Goal: Book appointment/travel/reservation

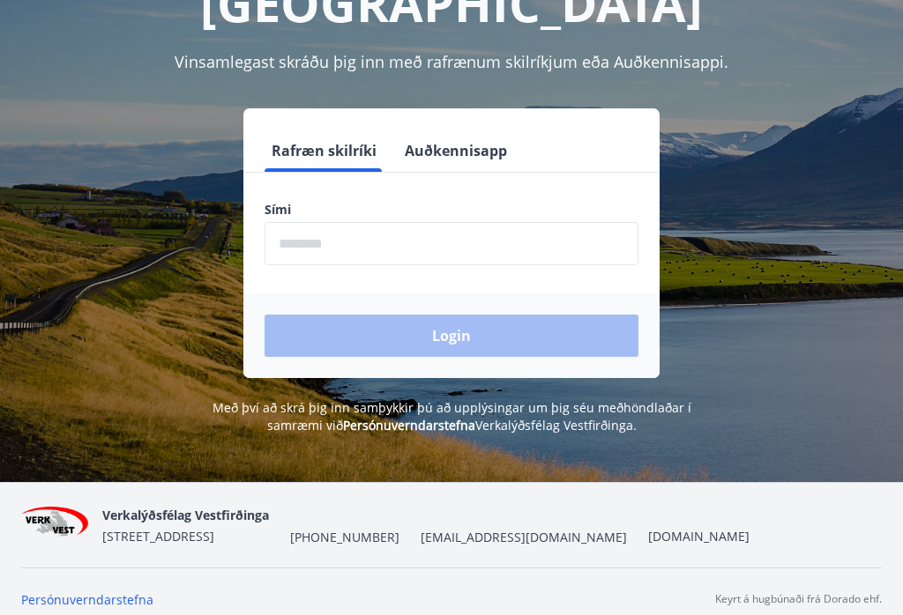
scroll to position [204, 0]
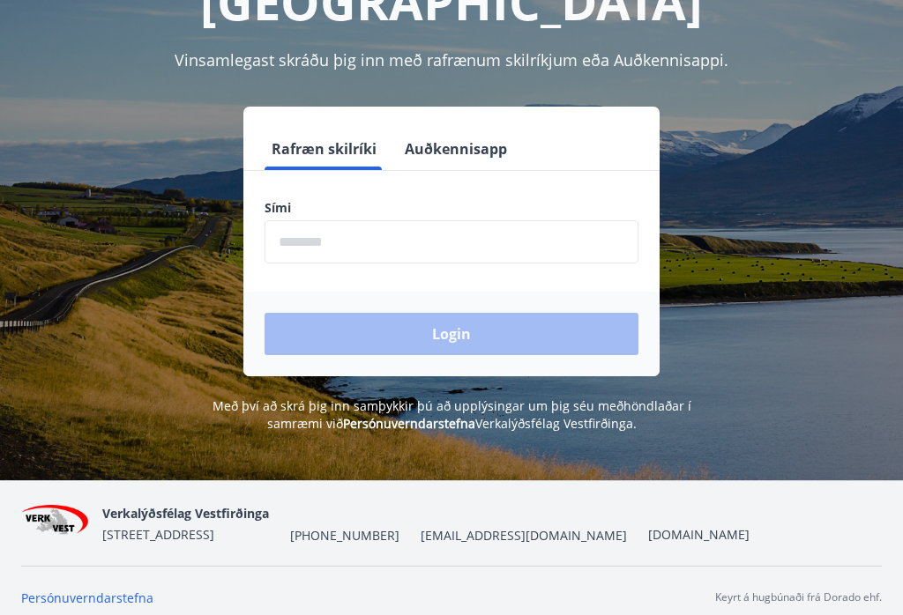
click at [348, 241] on input "phone" at bounding box center [451, 242] width 374 height 43
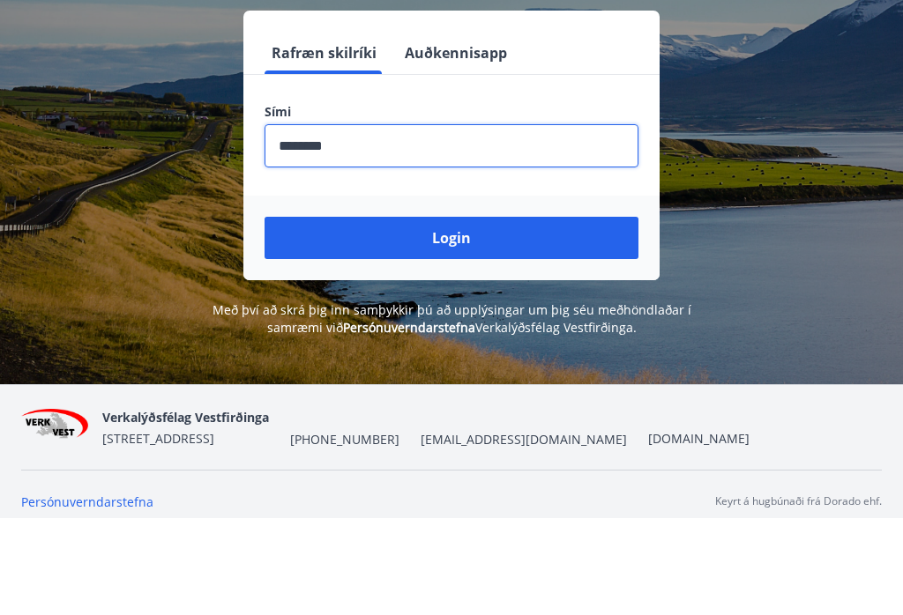
type input "********"
click at [569, 314] on button "Login" at bounding box center [451, 335] width 374 height 42
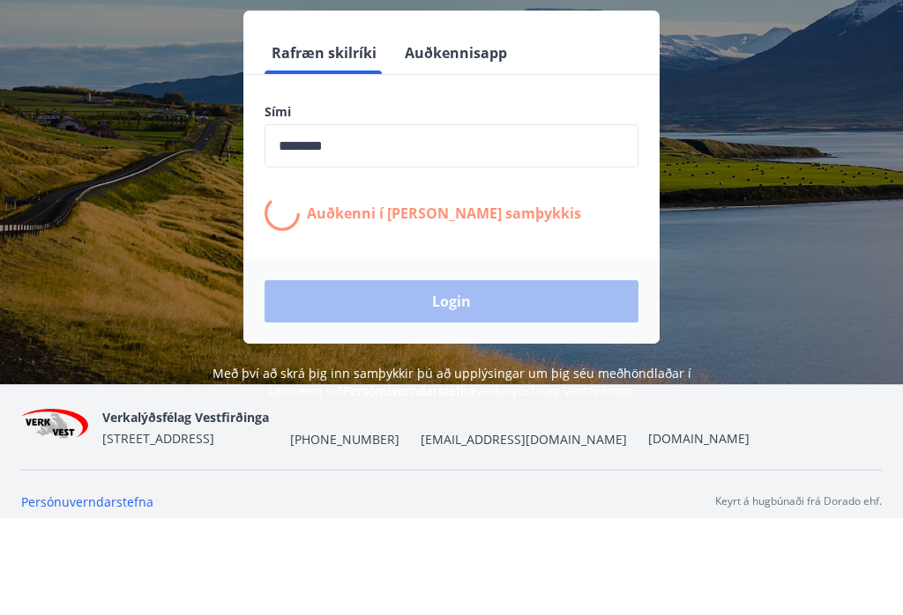
scroll to position [219, 0]
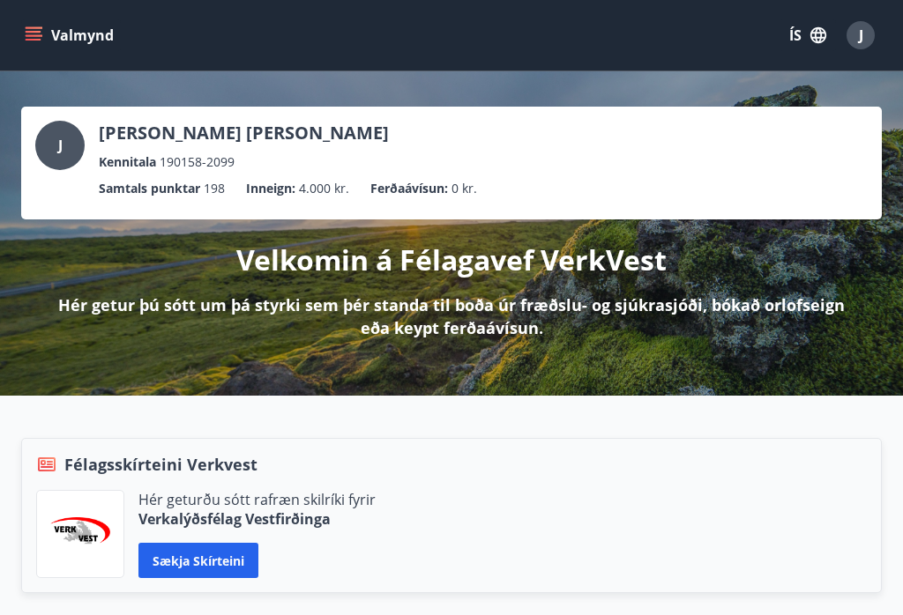
click at [902, 209] on div "J [PERSON_NAME] [PERSON_NAME] Kennitala 190158-2099 Samtals punktar 198 Inneign…" at bounding box center [451, 233] width 903 height 324
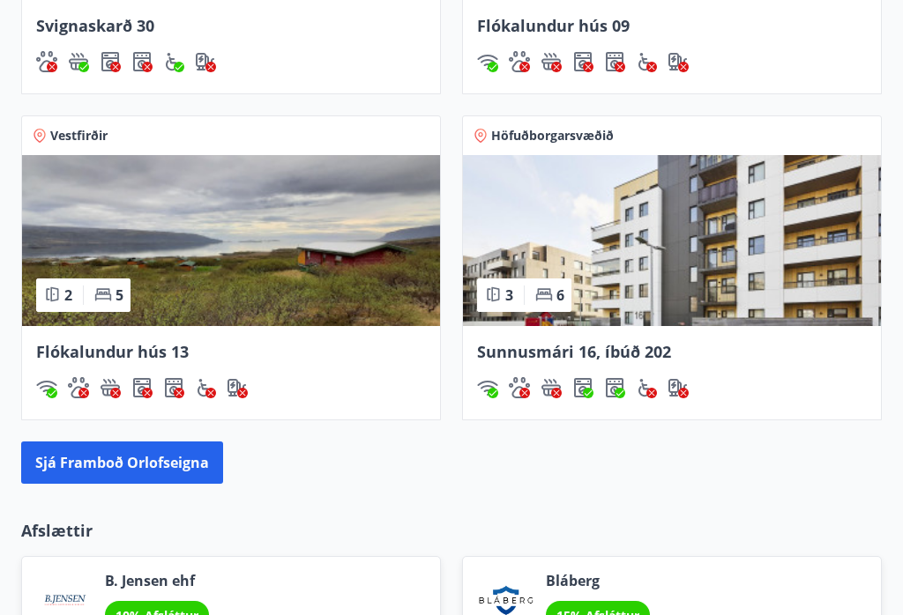
scroll to position [1874, 0]
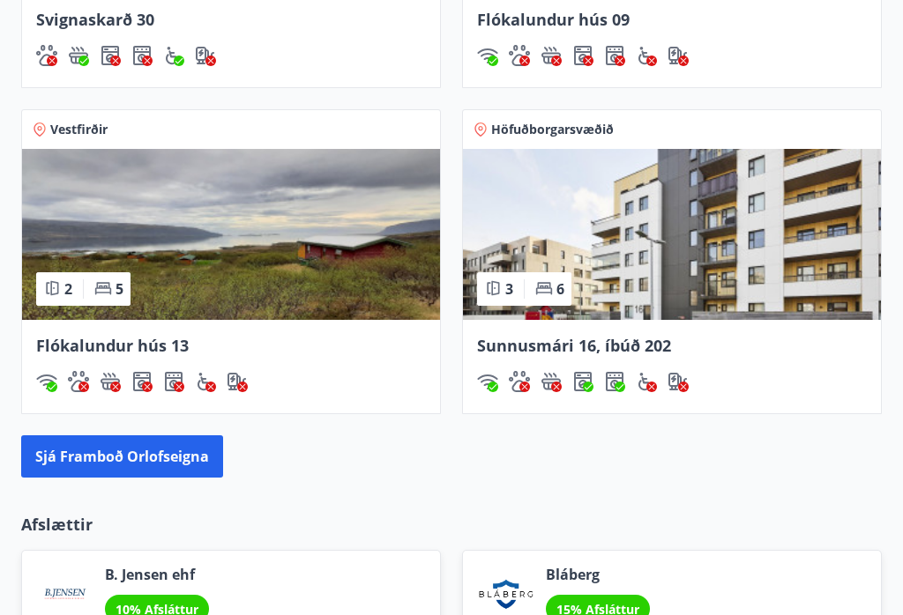
click at [525, 237] on img at bounding box center [672, 235] width 418 height 171
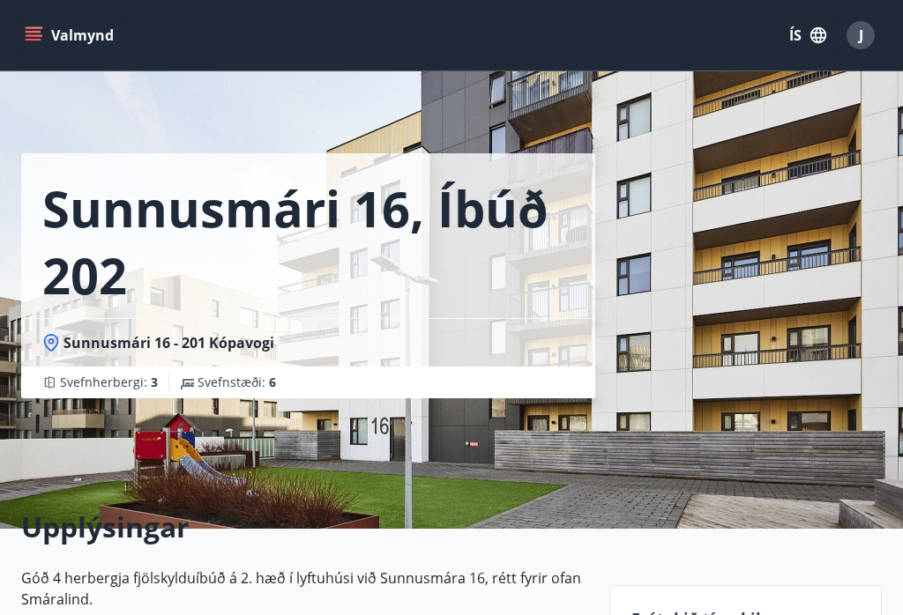
click at [35, 26] on button "Valmynd" at bounding box center [71, 35] width 100 height 32
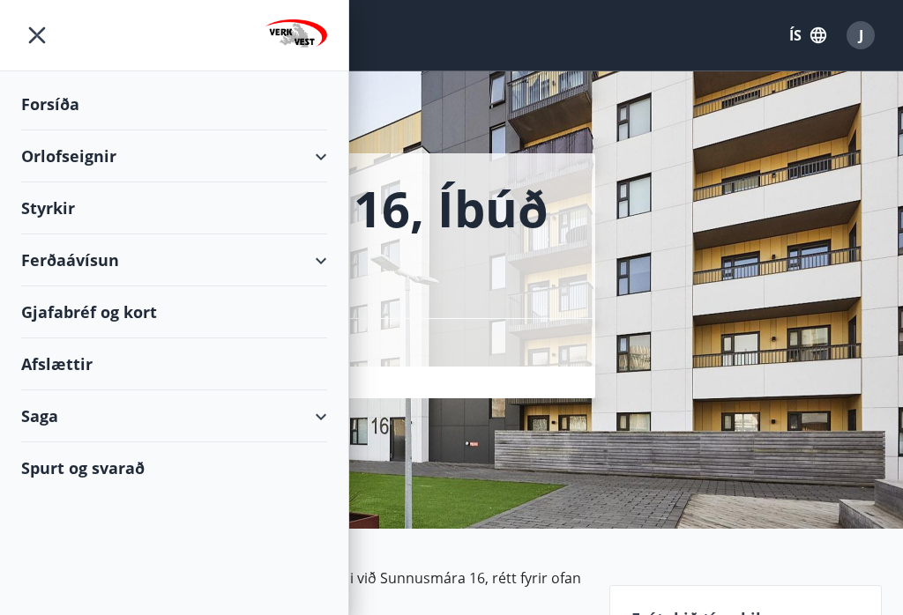
click at [42, 152] on div "Orlofseignir" at bounding box center [174, 156] width 306 height 52
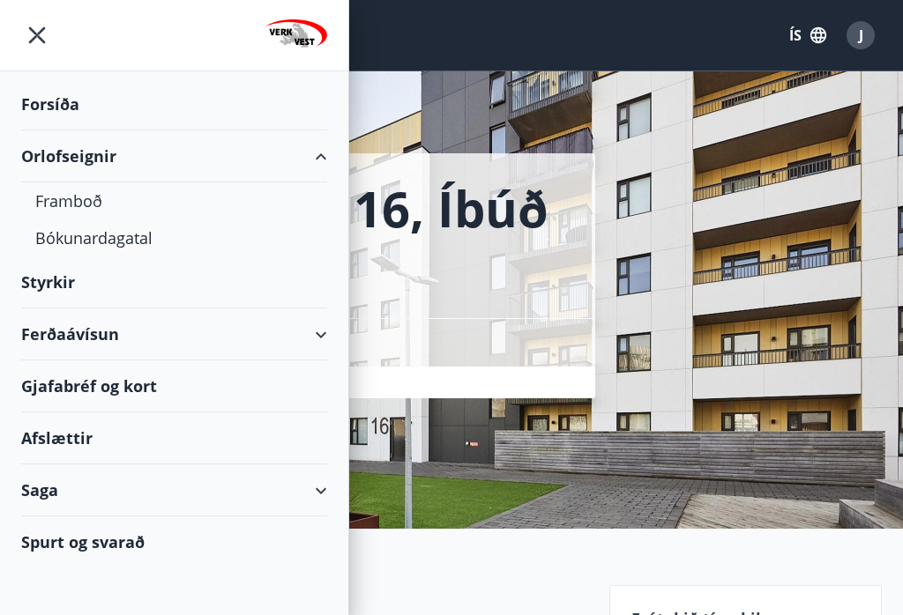
click at [51, 241] on div "Bókunardagatal" at bounding box center [174, 237] width 278 height 37
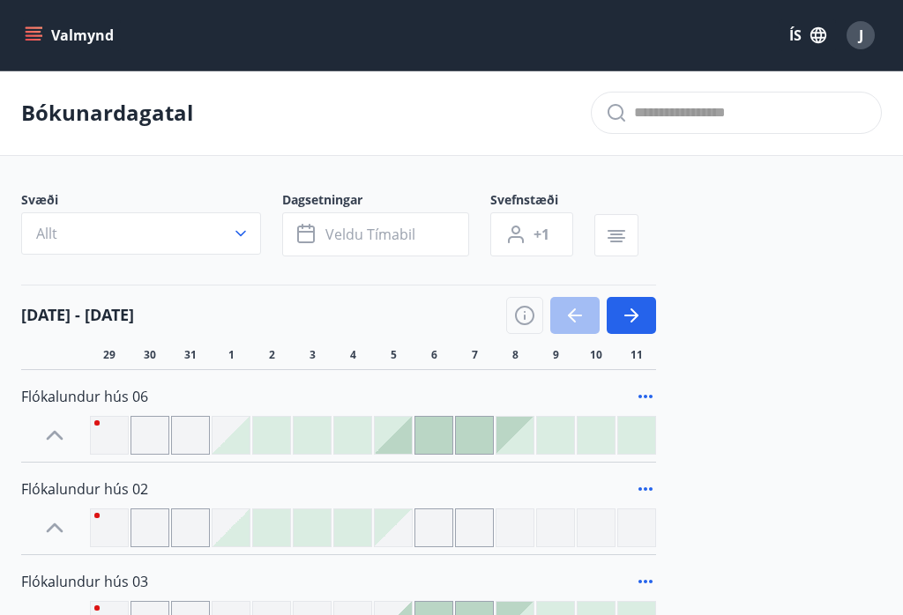
click at [242, 230] on icon "button" at bounding box center [241, 234] width 18 height 18
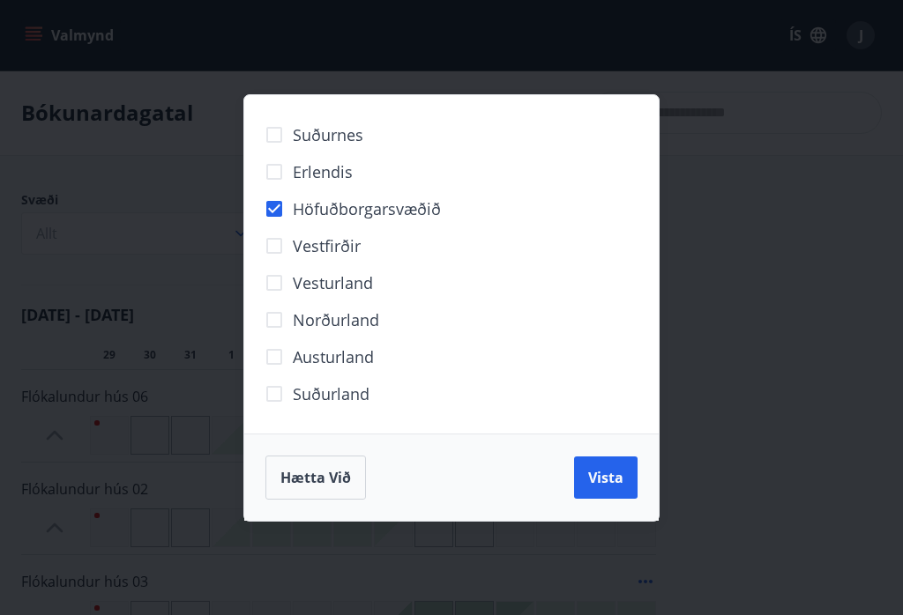
click at [613, 483] on span "Vista" at bounding box center [605, 477] width 35 height 19
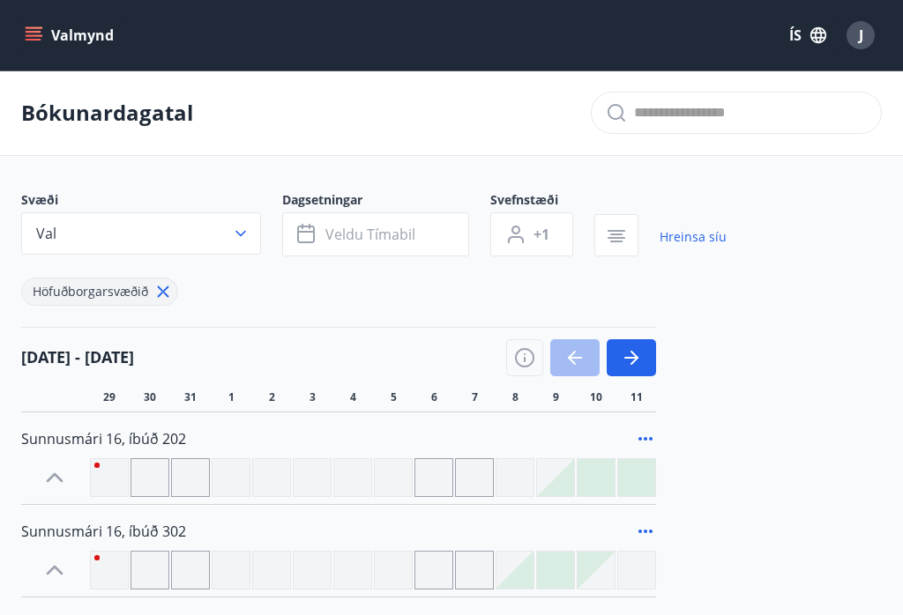
click at [351, 228] on span "Veldu tímabil" at bounding box center [370, 234] width 90 height 19
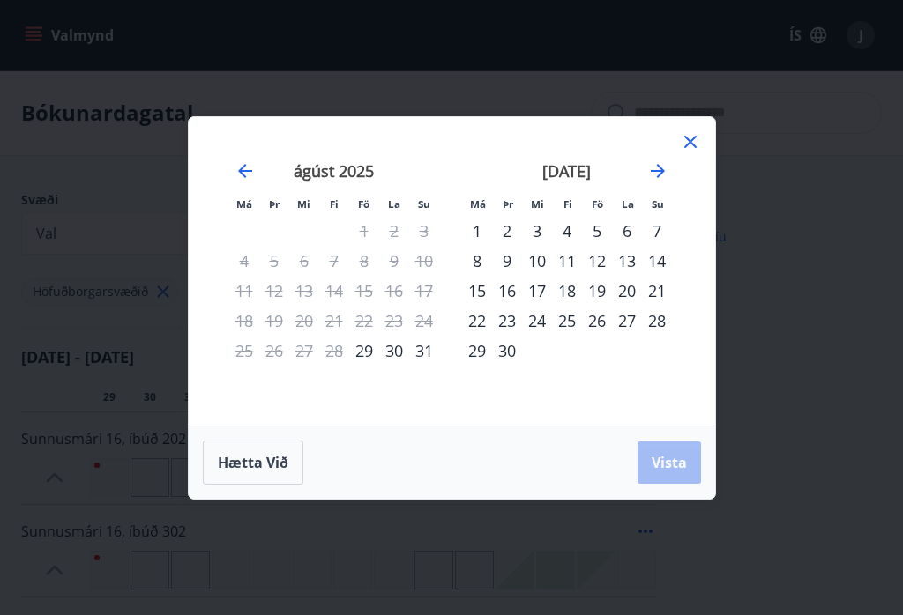
click at [687, 137] on icon at bounding box center [690, 141] width 21 height 21
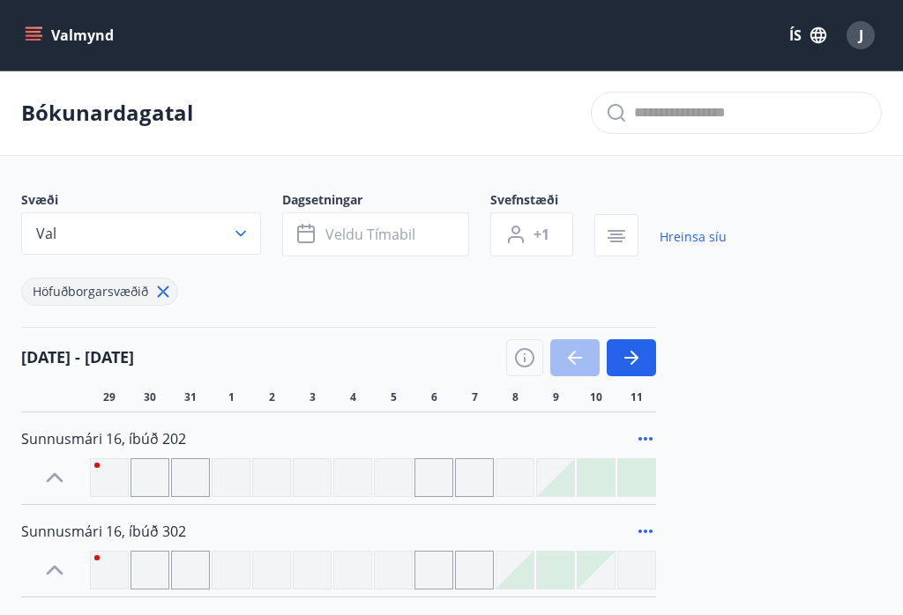
click at [338, 234] on span "Veldu tímabil" at bounding box center [370, 234] width 90 height 19
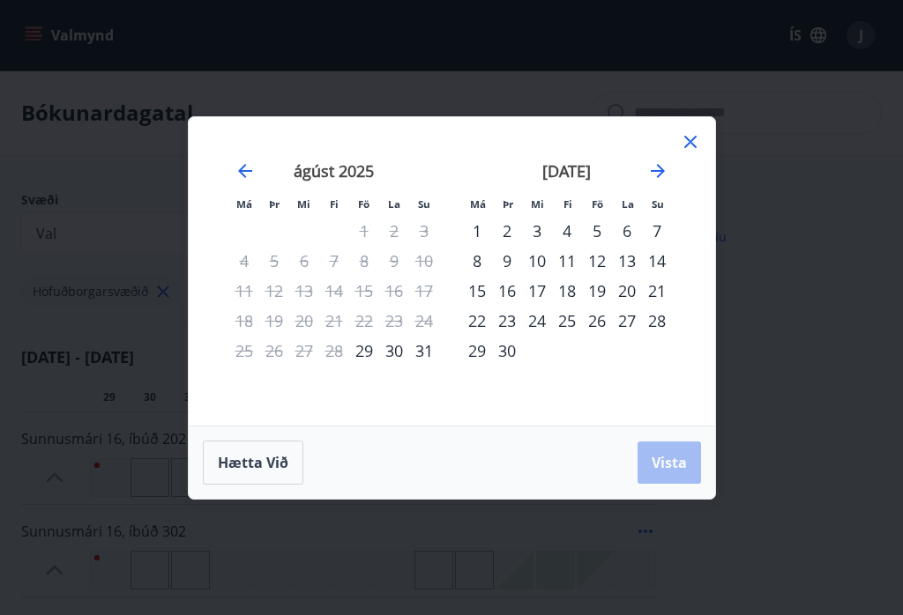
click at [655, 152] on div "[DATE]" at bounding box center [567, 177] width 210 height 78
click at [658, 172] on icon "Move forward to switch to the next month." at bounding box center [657, 170] width 21 height 21
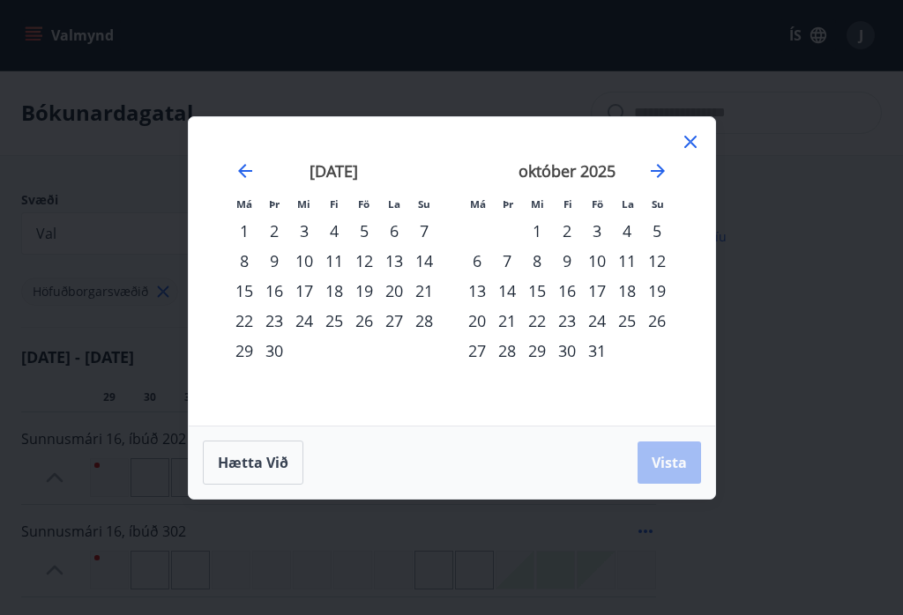
click at [655, 169] on icon "Move forward to switch to the next month." at bounding box center [657, 170] width 21 height 21
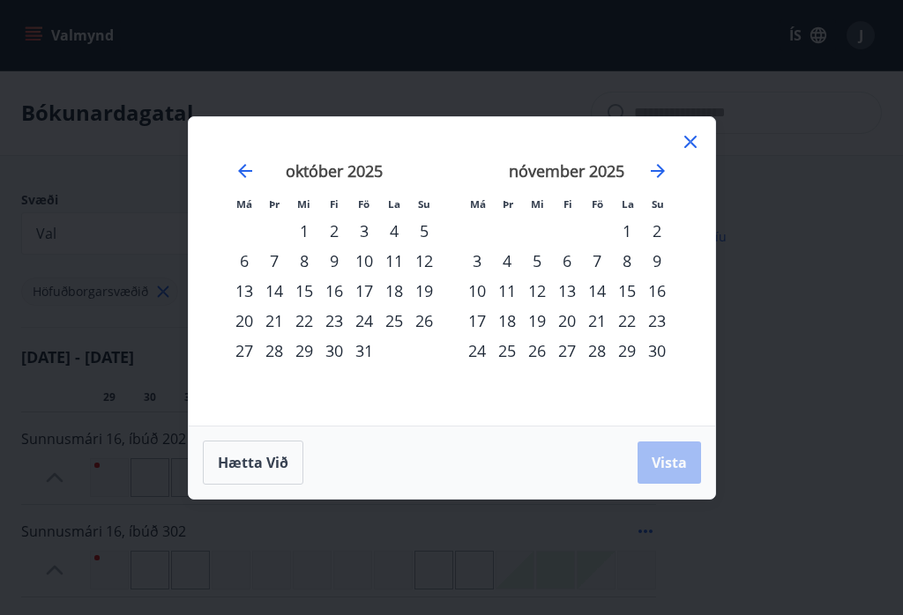
click at [654, 171] on icon "Move forward to switch to the next month." at bounding box center [657, 171] width 14 height 14
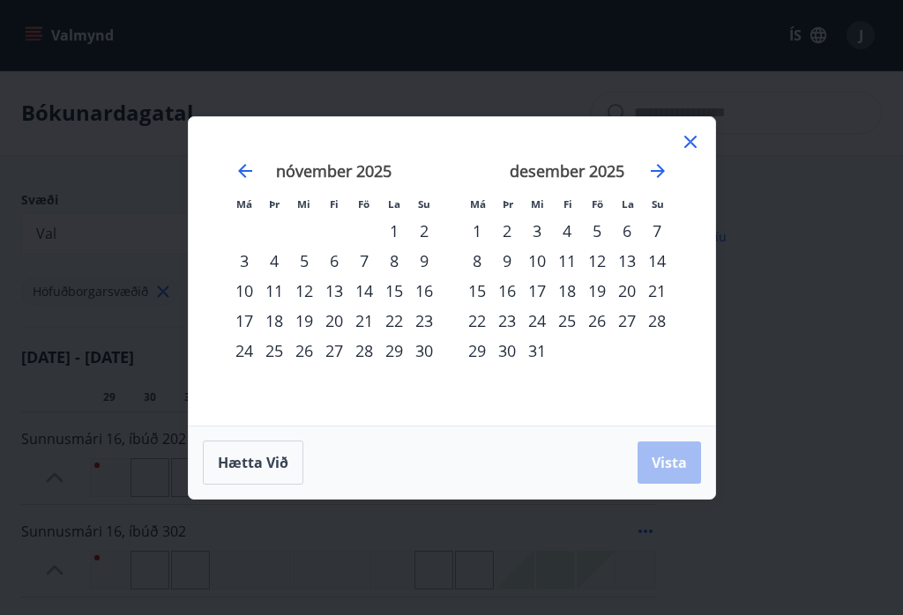
click at [653, 170] on icon "Move forward to switch to the next month." at bounding box center [657, 171] width 14 height 14
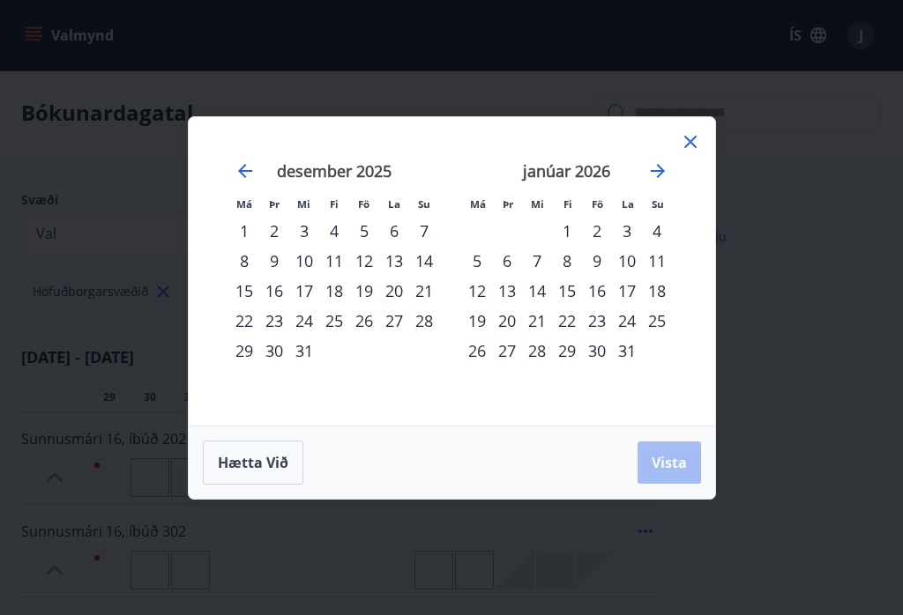
click at [598, 288] on div "16" at bounding box center [597, 291] width 30 height 30
click at [475, 328] on div "19" at bounding box center [477, 321] width 30 height 30
click at [510, 331] on div "20" at bounding box center [507, 321] width 30 height 30
click at [596, 290] on div "16" at bounding box center [597, 291] width 30 height 30
click at [507, 330] on div "20" at bounding box center [507, 321] width 30 height 30
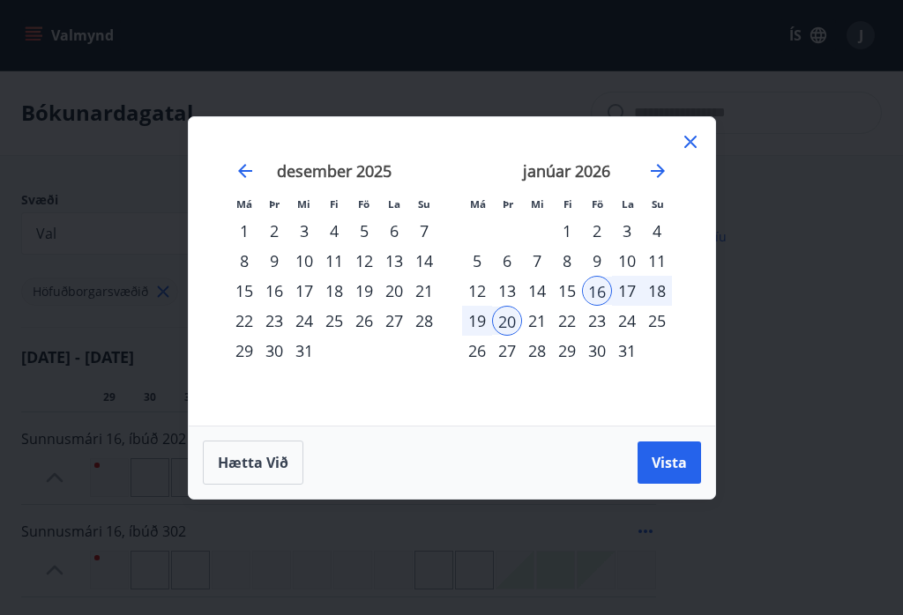
click at [662, 458] on span "Vista" at bounding box center [668, 462] width 35 height 19
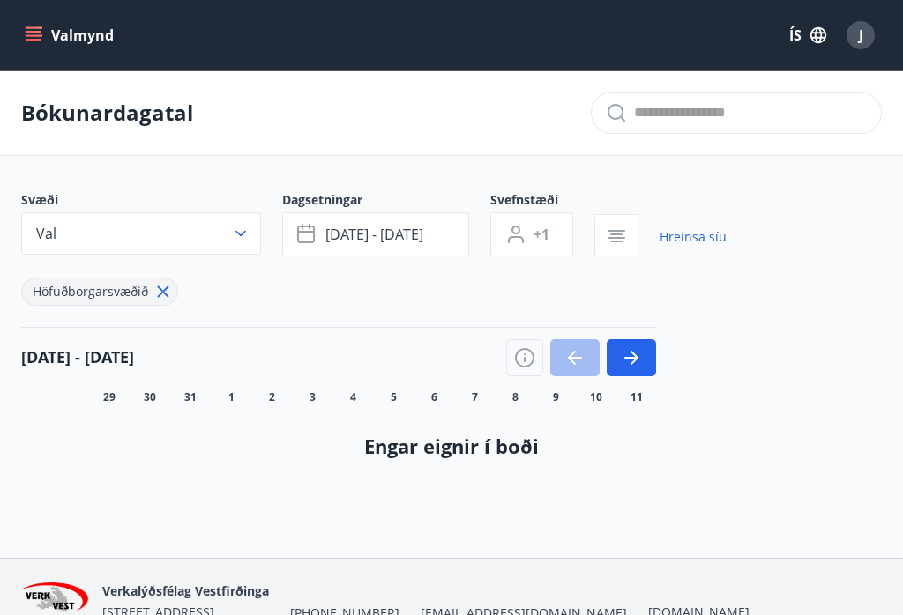
click at [94, 286] on span "Höfuðborgarsvæðið" at bounding box center [90, 291] width 115 height 17
click at [680, 234] on link "Hreinsa síu" at bounding box center [692, 237] width 67 height 39
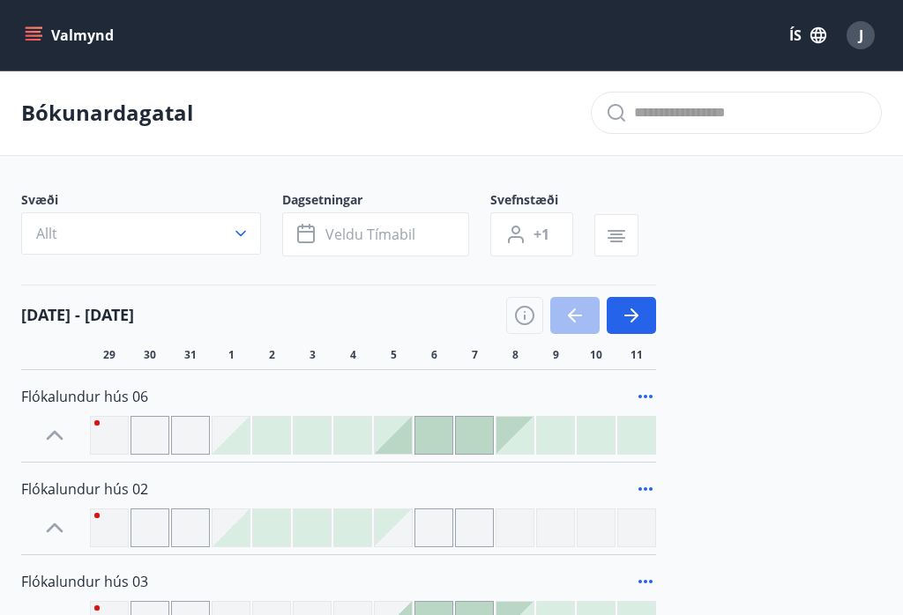
click at [244, 234] on icon "button" at bounding box center [241, 234] width 18 height 18
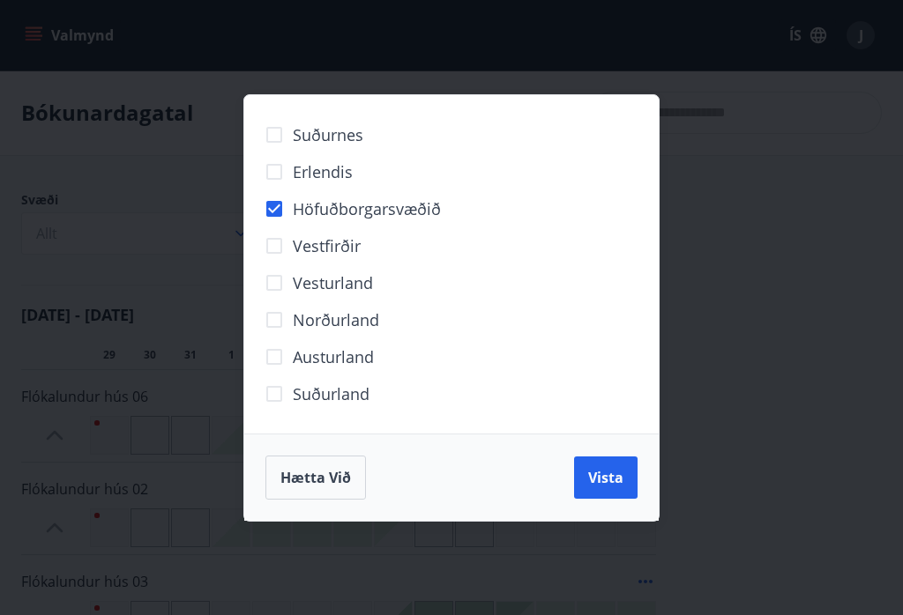
click at [611, 480] on span "Vista" at bounding box center [605, 477] width 35 height 19
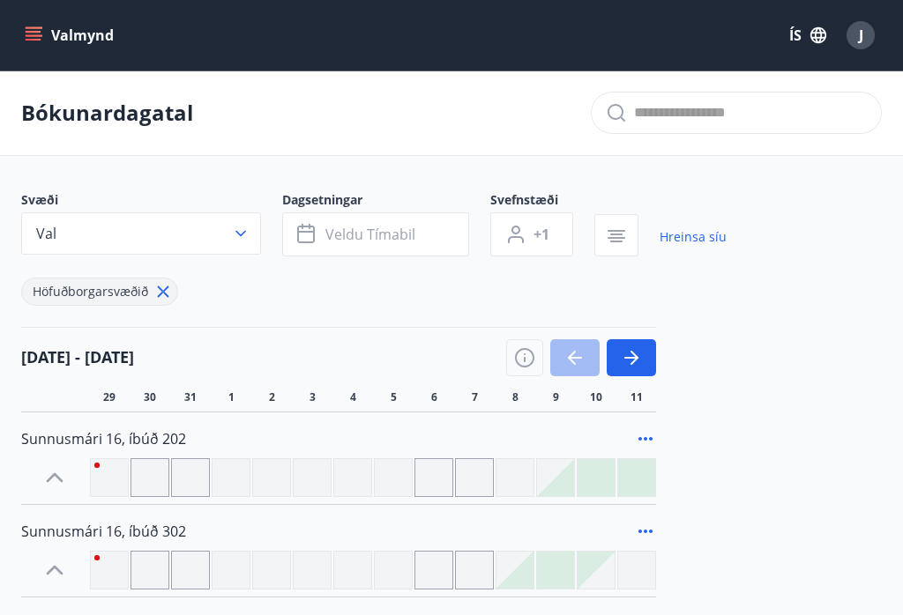
click at [33, 29] on icon "menu" at bounding box center [34, 35] width 18 height 18
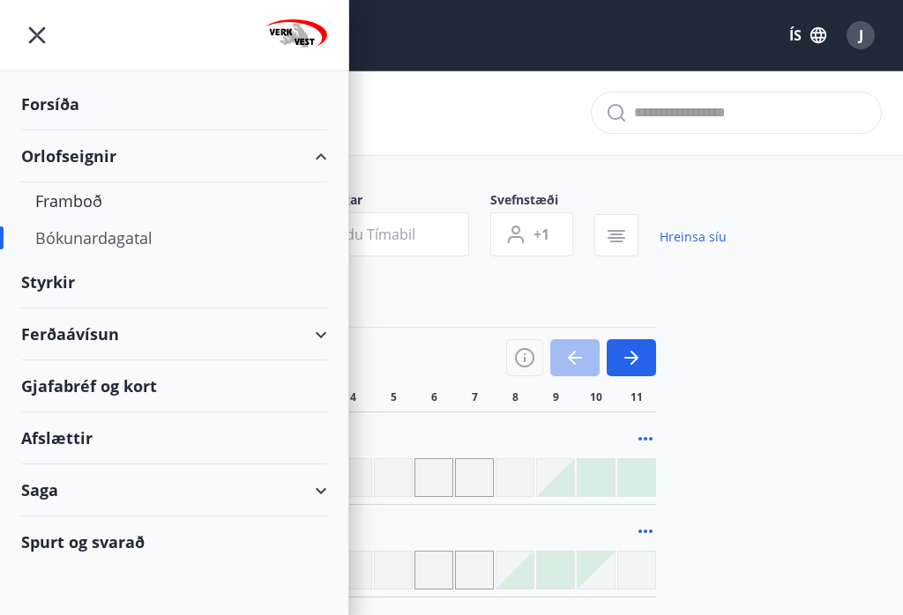
click at [61, 242] on div "Bókunardagatal" at bounding box center [174, 237] width 278 height 37
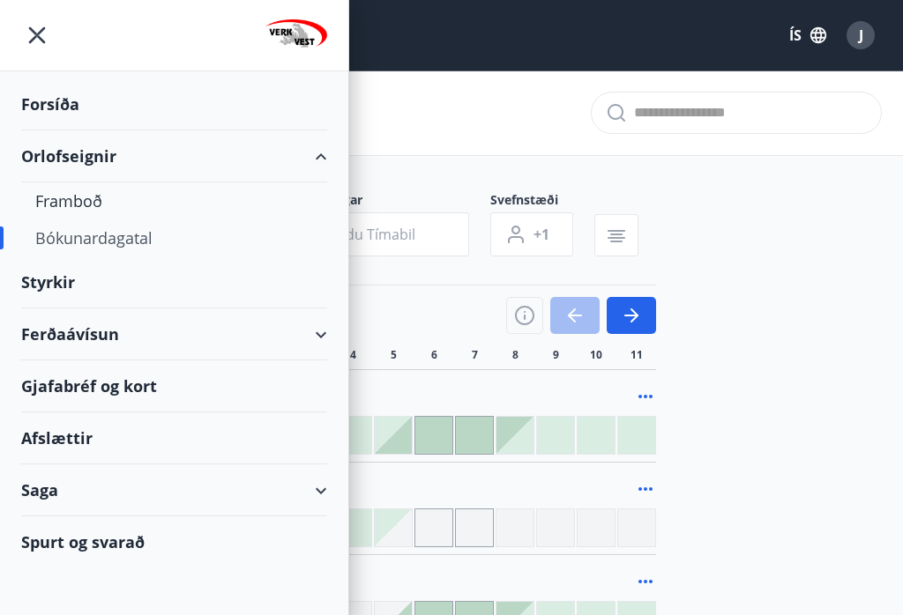
click at [54, 200] on div "Framboð" at bounding box center [174, 200] width 278 height 37
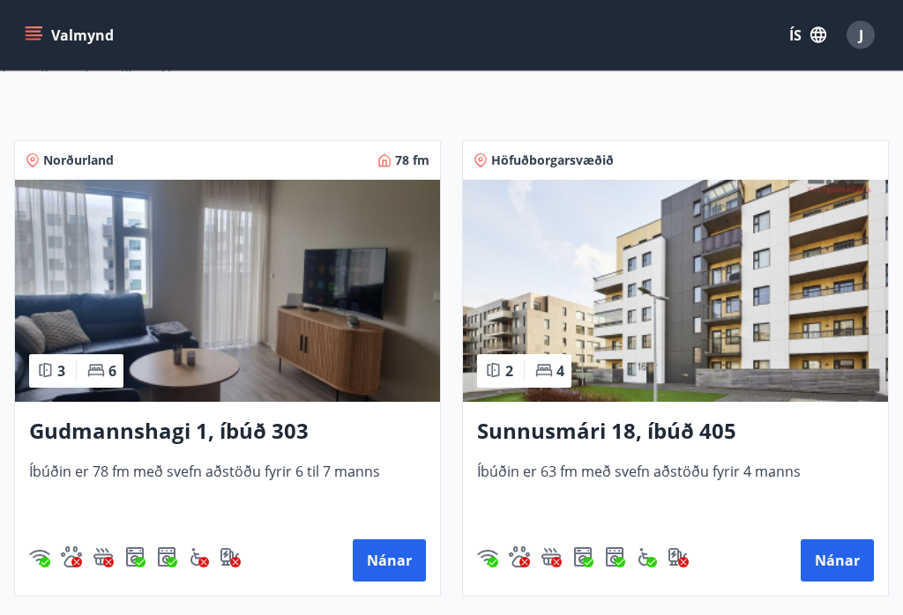
scroll to position [282, 0]
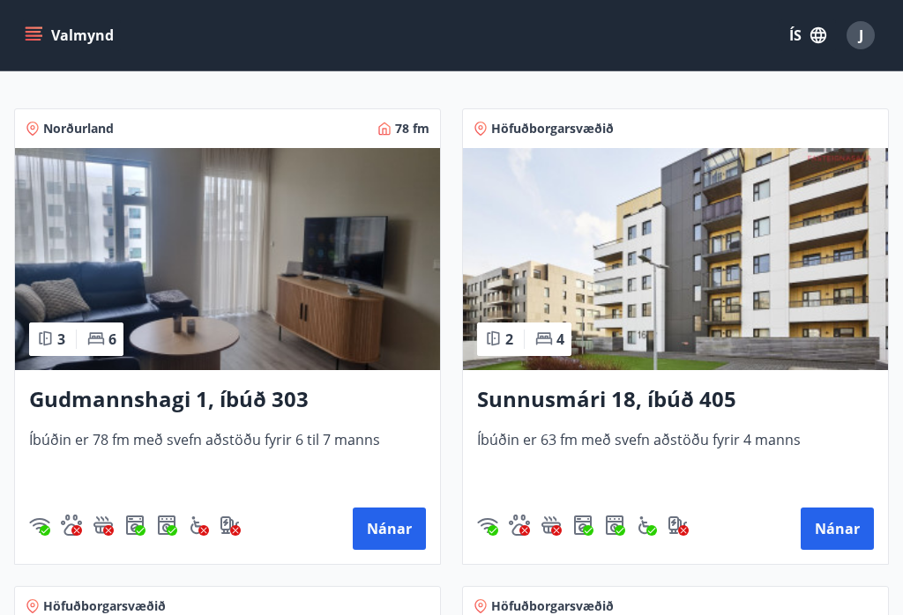
click at [827, 539] on button "Nánar" at bounding box center [836, 529] width 73 height 42
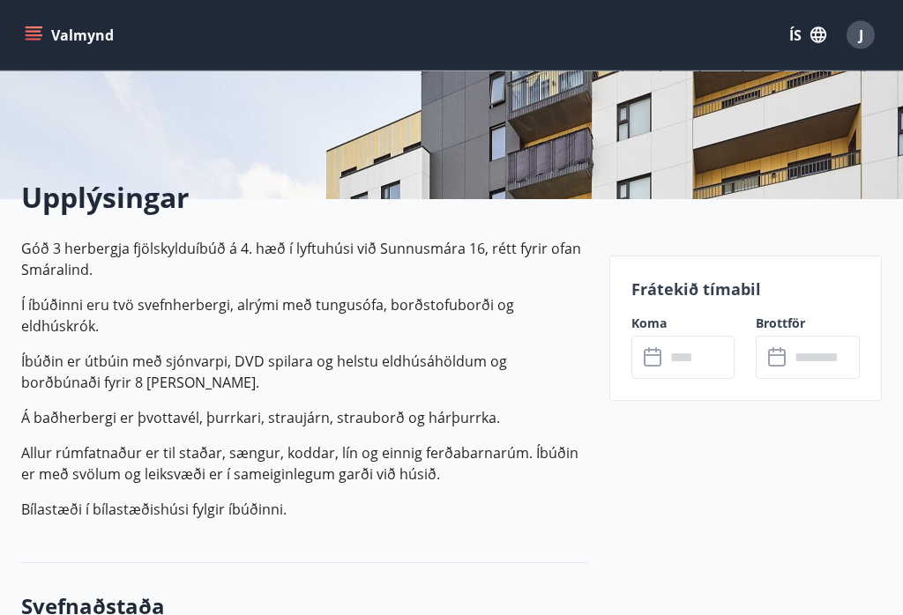
scroll to position [331, 0]
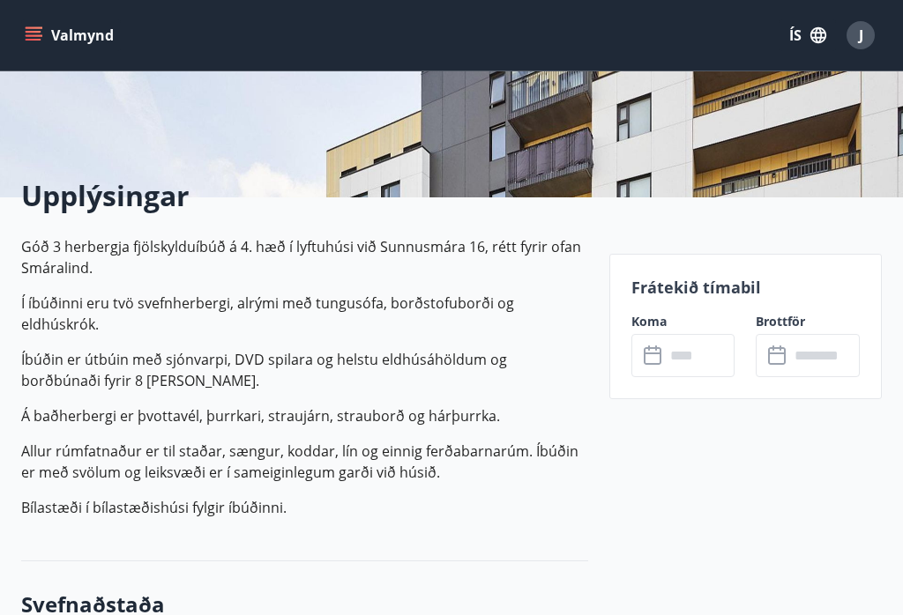
click at [674, 350] on input "text" at bounding box center [700, 355] width 71 height 43
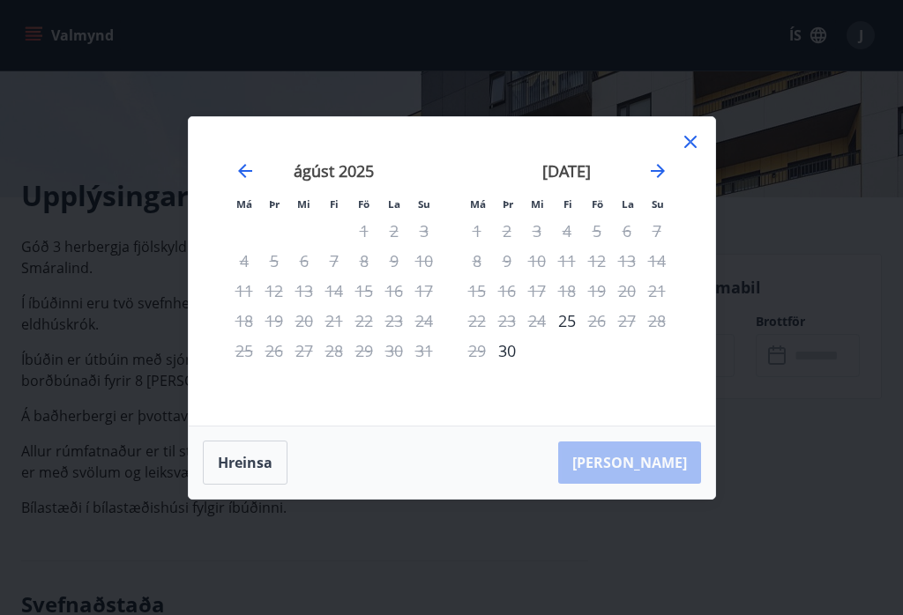
click at [664, 178] on icon "Move forward to switch to the next month." at bounding box center [657, 171] width 14 height 14
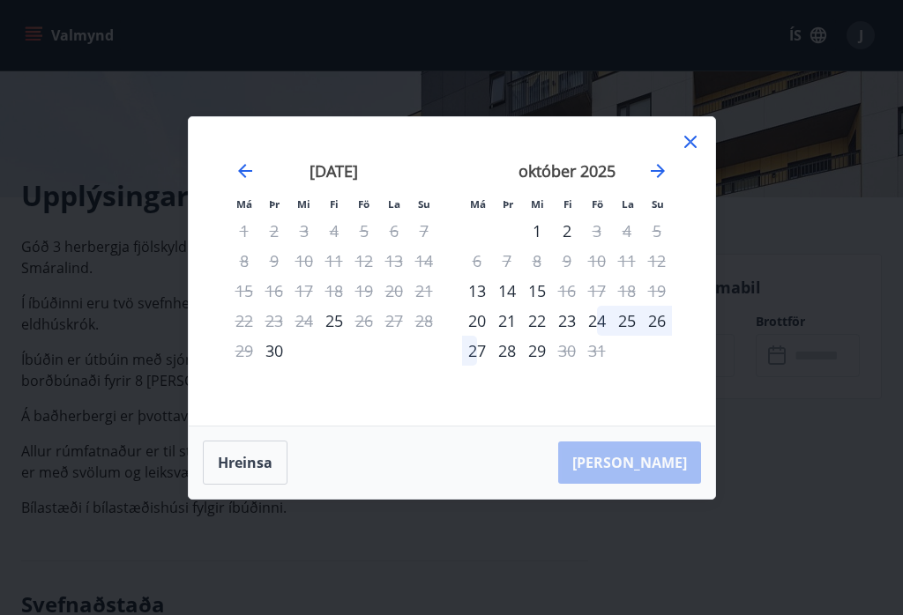
click at [660, 178] on icon "Move forward to switch to the next month." at bounding box center [657, 170] width 21 height 21
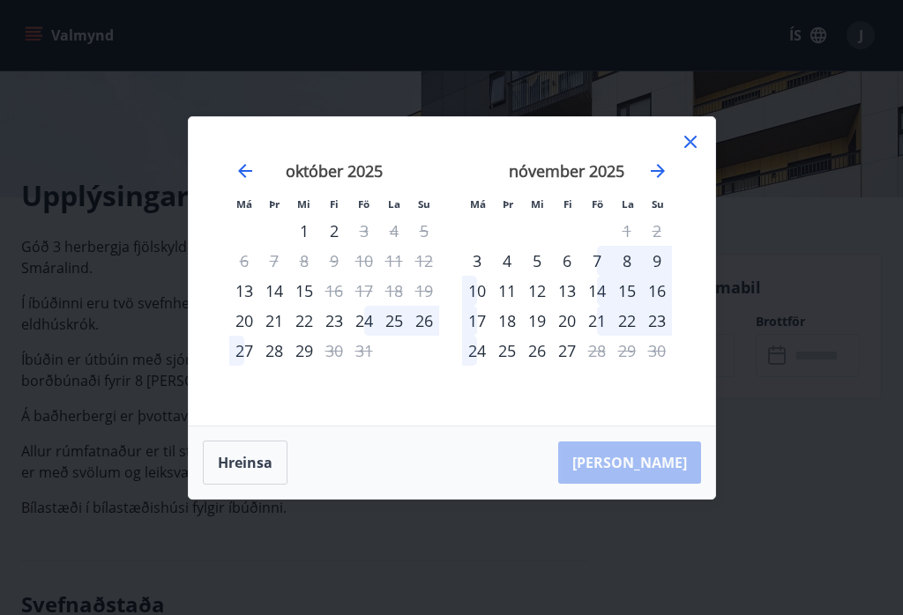
click at [658, 178] on icon "Move forward to switch to the next month." at bounding box center [657, 171] width 14 height 14
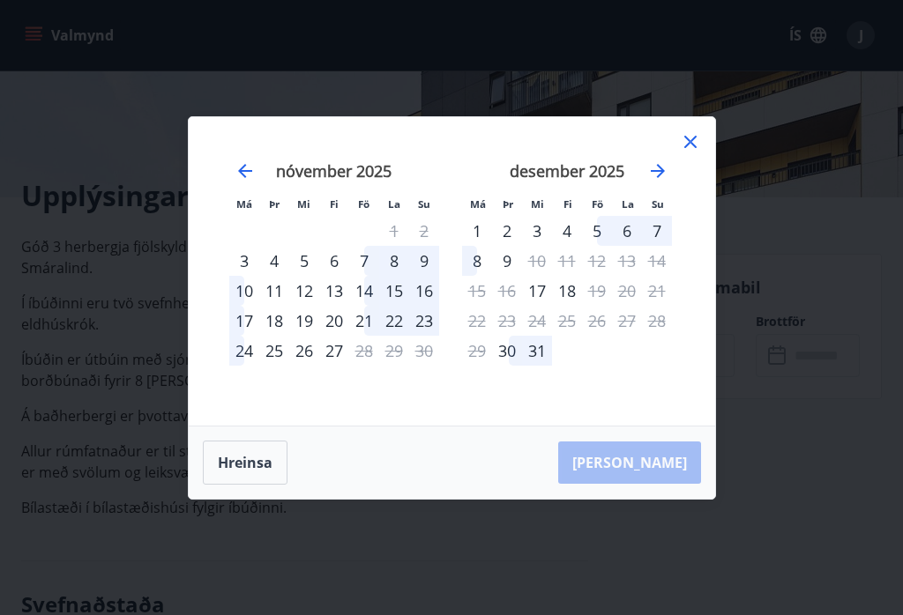
click at [659, 182] on icon "Move forward to switch to the next month." at bounding box center [657, 170] width 21 height 21
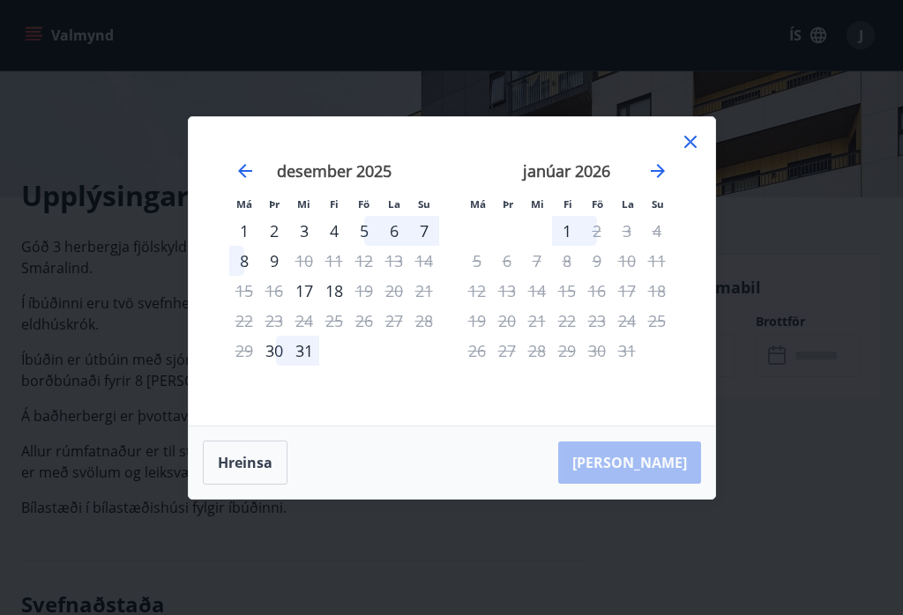
click at [662, 182] on icon "Move forward to switch to the next month." at bounding box center [657, 170] width 21 height 21
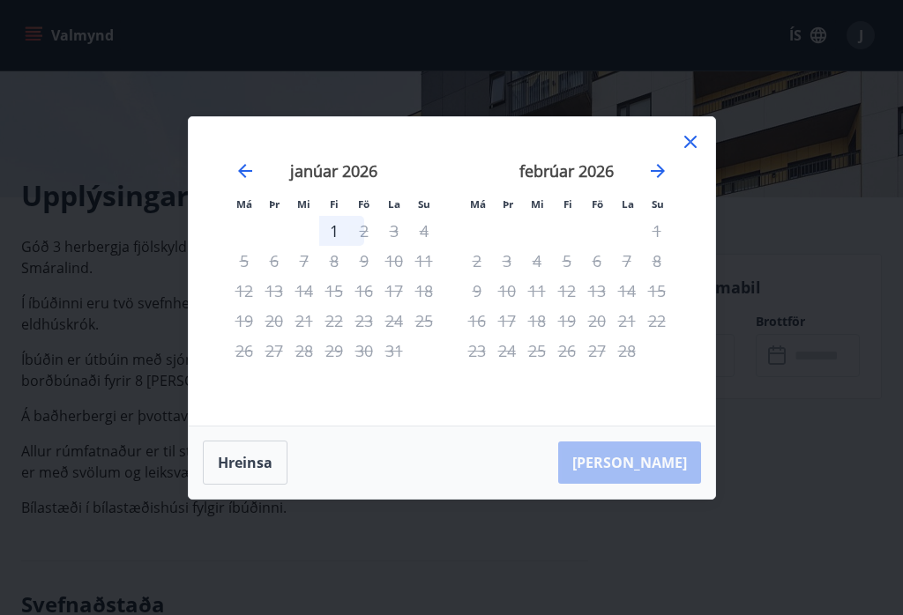
click at [664, 178] on icon "Move forward to switch to the next month." at bounding box center [657, 171] width 14 height 14
click at [656, 182] on icon "Move forward to switch to the next month." at bounding box center [657, 170] width 21 height 21
click at [249, 182] on icon "Move backward to switch to the previous month." at bounding box center [244, 170] width 21 height 21
click at [249, 179] on icon "Move backward to switch to the previous month." at bounding box center [244, 170] width 21 height 21
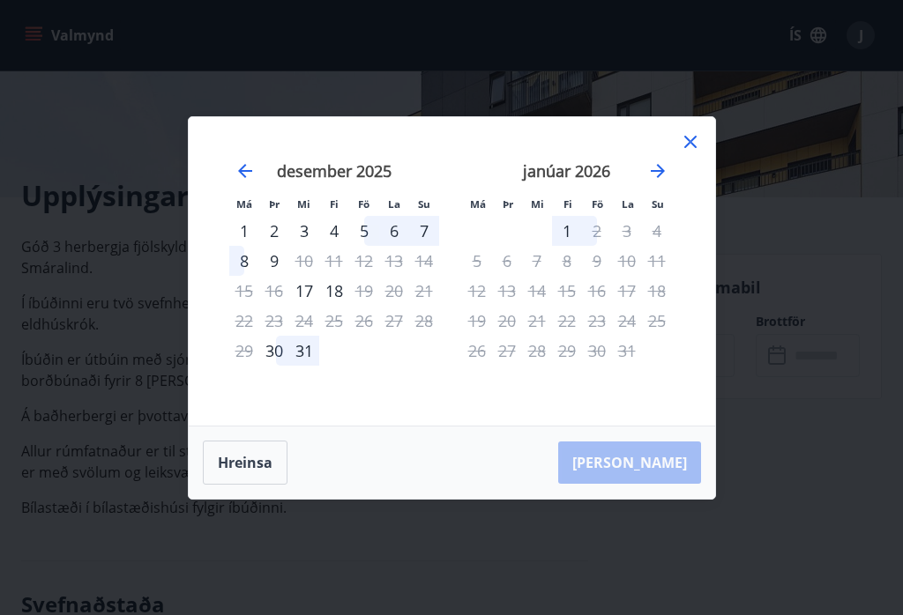
click at [249, 175] on icon "Move backward to switch to the previous month." at bounding box center [244, 170] width 21 height 21
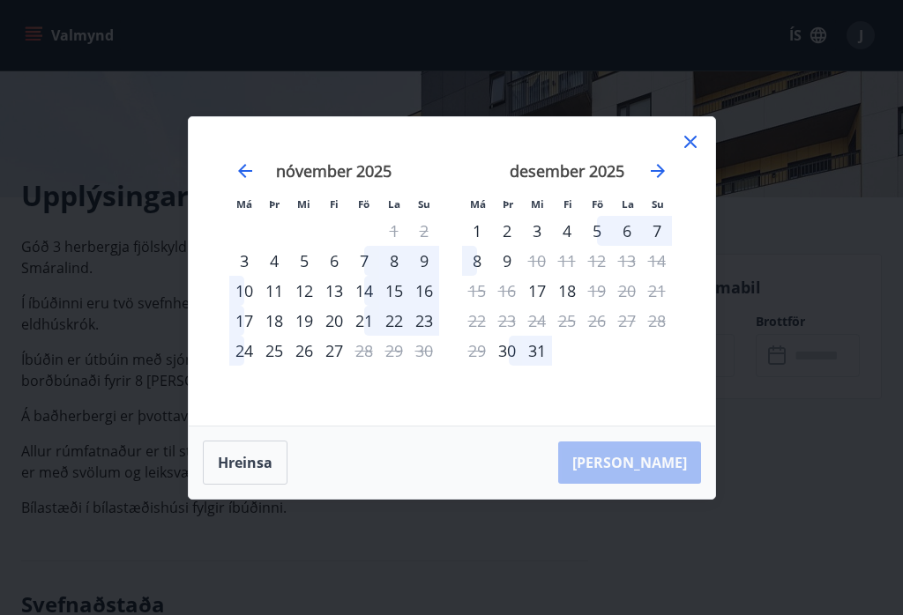
click at [246, 182] on icon "Move backward to switch to the previous month." at bounding box center [244, 170] width 21 height 21
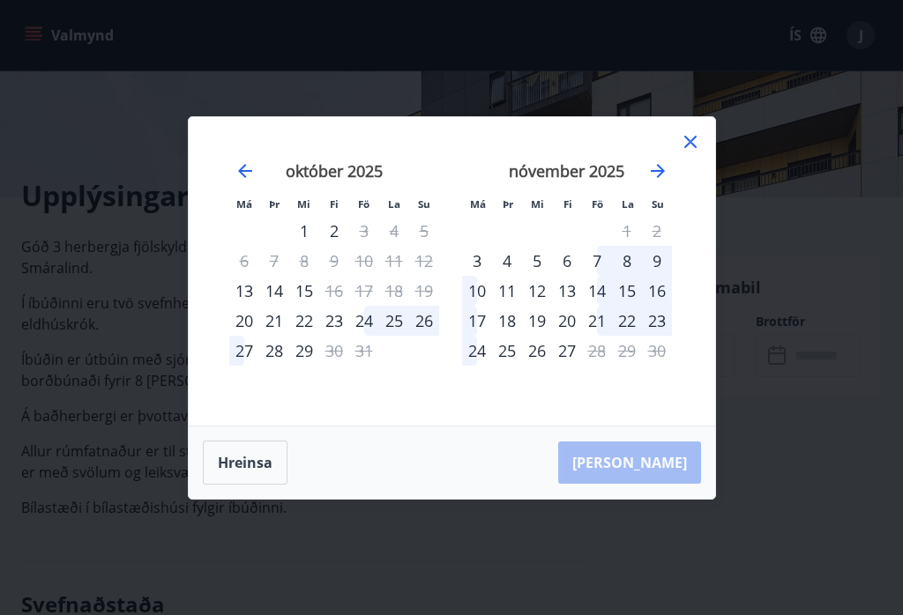
click at [688, 148] on icon at bounding box center [690, 142] width 12 height 12
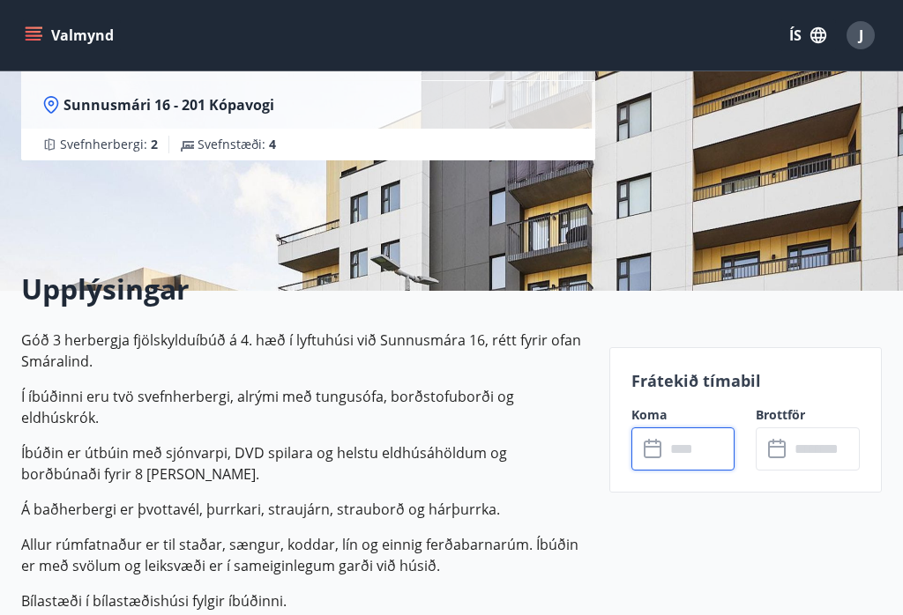
scroll to position [0, 0]
